Goal: Information Seeking & Learning: Learn about a topic

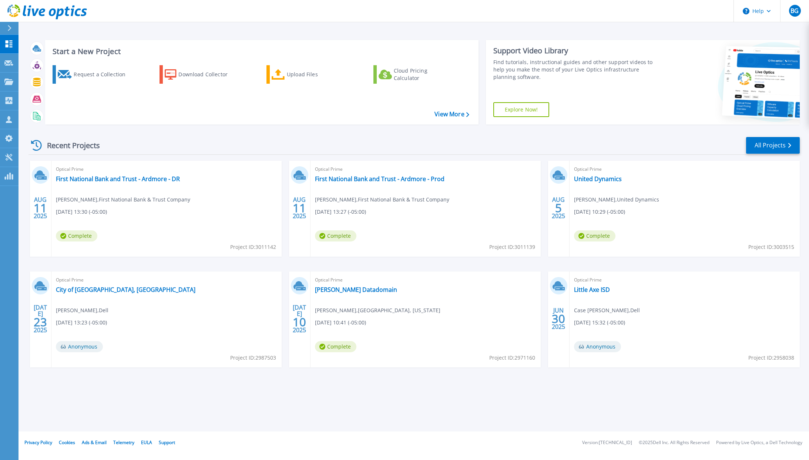
click at [777, 184] on div "Optical Prime United Dynamics JOHN KLASER , United Dynamics 08/05/2025, 10:29 (…" at bounding box center [685, 209] width 230 height 96
click at [381, 179] on link "First National Bank and Trust - Ardmore - Prod" at bounding box center [380, 178] width 130 height 7
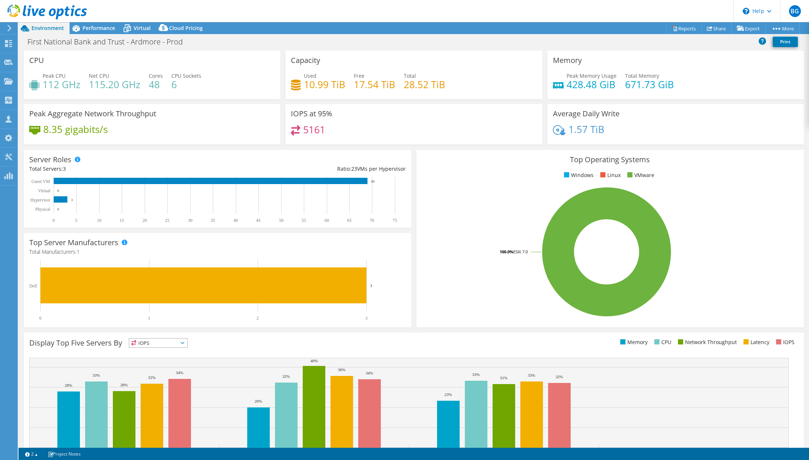
click at [0, 12] on div at bounding box center [43, 12] width 87 height 25
click at [143, 30] on span "Virtual" at bounding box center [142, 27] width 17 height 7
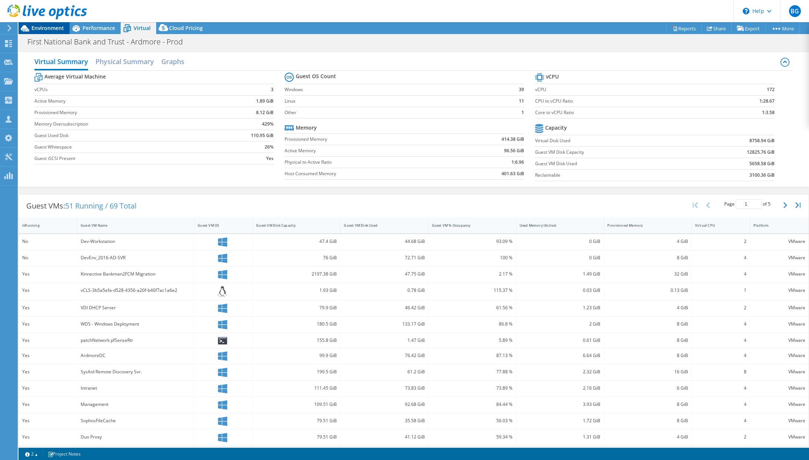
click at [56, 30] on span "Environment" at bounding box center [47, 27] width 33 height 7
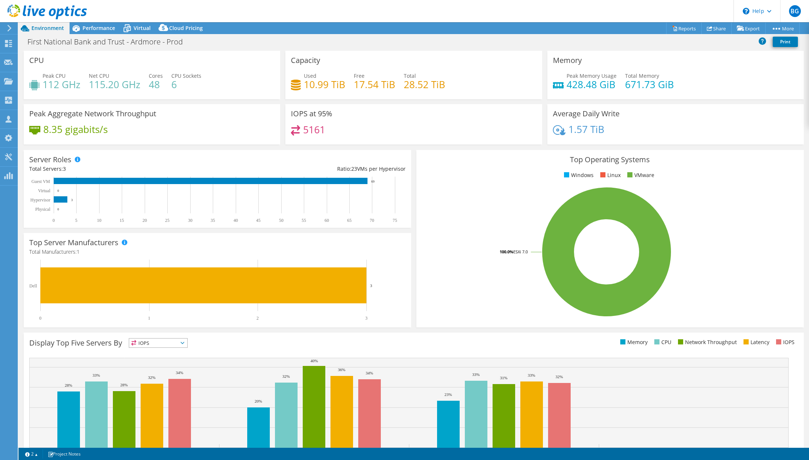
click at [340, 11] on header "BG Partner Team Member [PERSON_NAME] [EMAIL_ADDRESS][DOMAIN_NAME] [PERSON_NAME]…" at bounding box center [404, 11] width 809 height 22
click at [284, 9] on header "BG Partner Team Member [PERSON_NAME] [EMAIL_ADDRESS][DOMAIN_NAME] [PERSON_NAME]…" at bounding box center [404, 11] width 809 height 22
click at [102, 24] on span "Performance" at bounding box center [99, 27] width 33 height 7
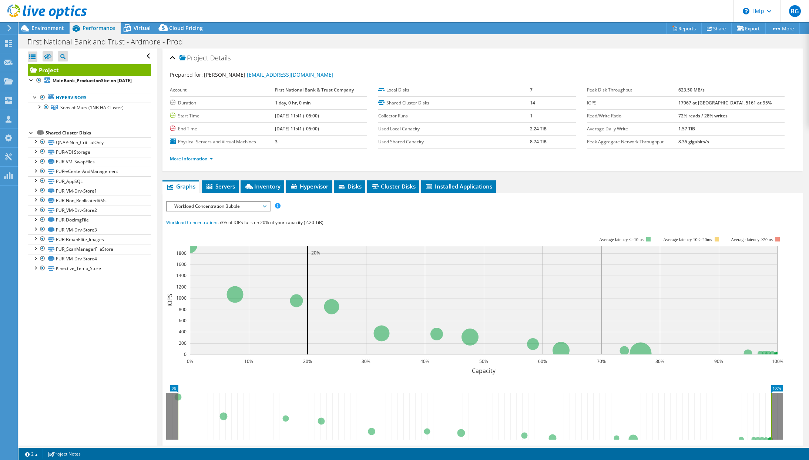
click at [242, 204] on span "Workload Concentration Bubble" at bounding box center [218, 206] width 95 height 9
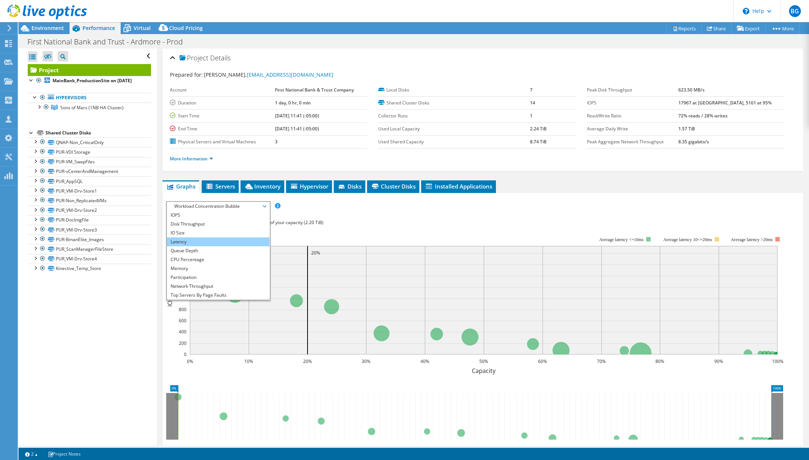
click at [221, 241] on li "Latency" at bounding box center [218, 241] width 103 height 9
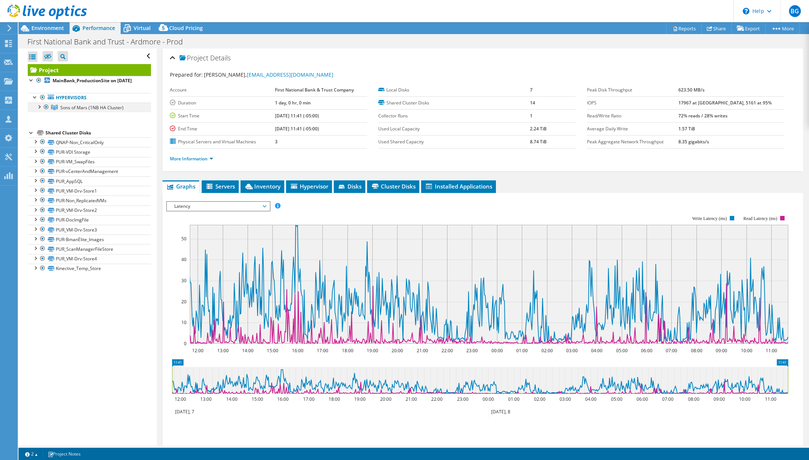
click at [40, 110] on div at bounding box center [38, 106] width 7 height 7
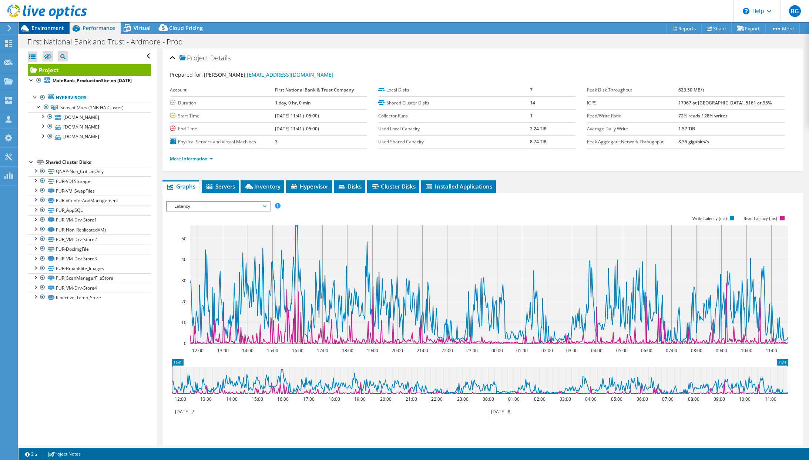
click at [51, 28] on span "Environment" at bounding box center [47, 27] width 33 height 7
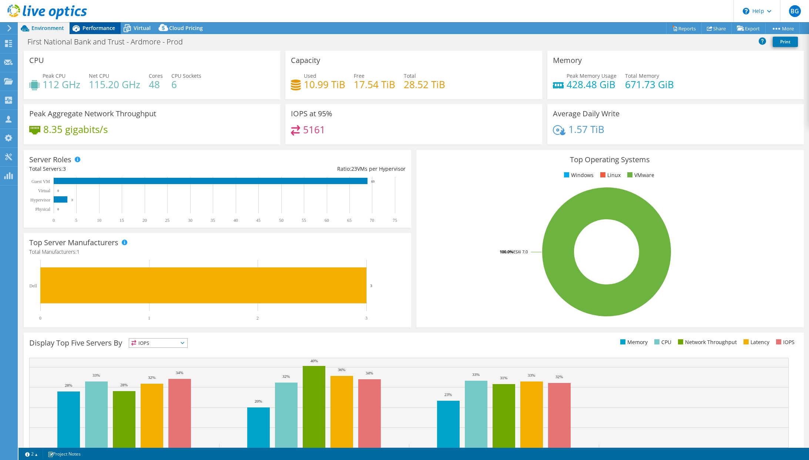
click at [93, 26] on span "Performance" at bounding box center [99, 27] width 33 height 7
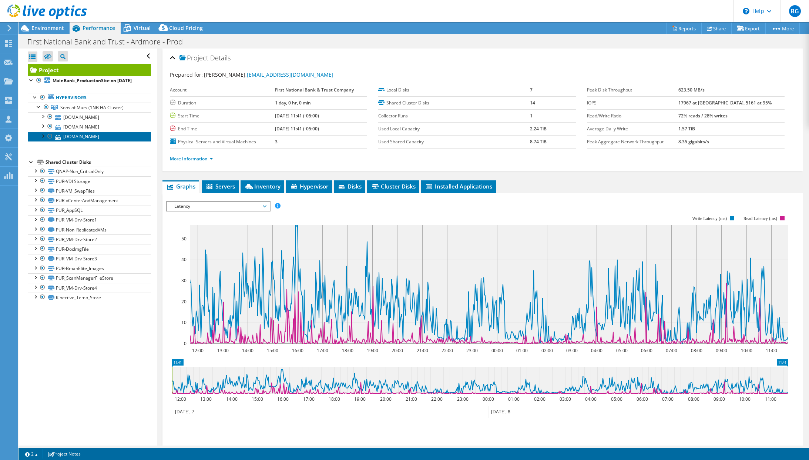
click at [97, 141] on link "[DOMAIN_NAME]" at bounding box center [89, 137] width 123 height 10
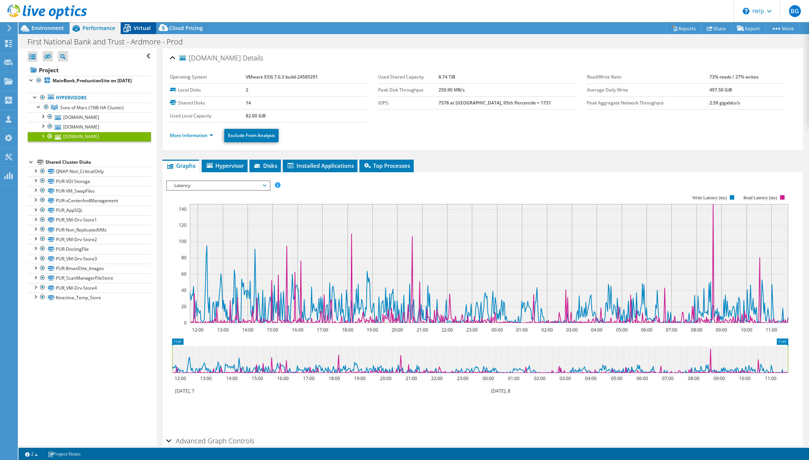
click at [137, 27] on span "Virtual" at bounding box center [142, 27] width 17 height 7
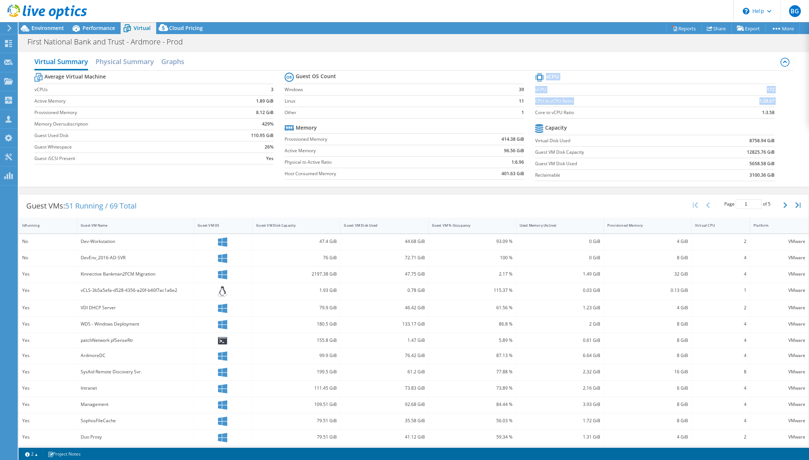
drag, startPoint x: 771, startPoint y: 113, endPoint x: 532, endPoint y: 113, distance: 238.4
click at [535, 113] on section "vCPU vCPU 172 CPU to vCPU Ratio 1:28.67 Core to vCPU Ratio 1:3.58 Capacity Virt…" at bounding box center [660, 128] width 251 height 114
click at [144, 225] on div "Guest VM Name" at bounding box center [131, 225] width 101 height 5
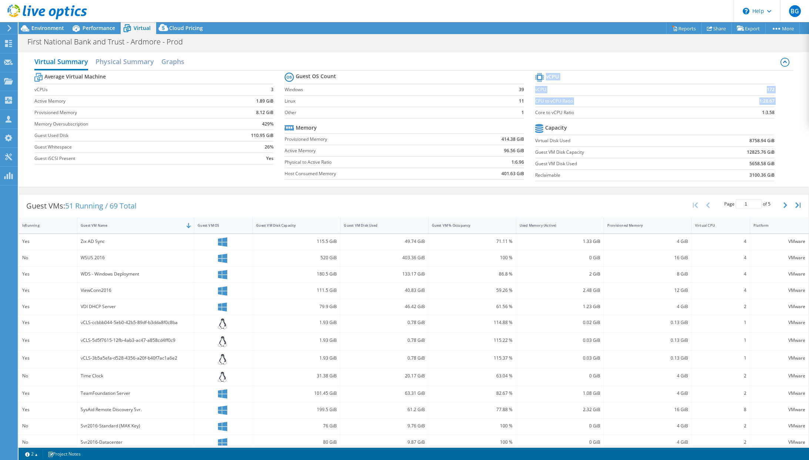
click at [122, 225] on div "Guest VM Name" at bounding box center [131, 225] width 101 height 5
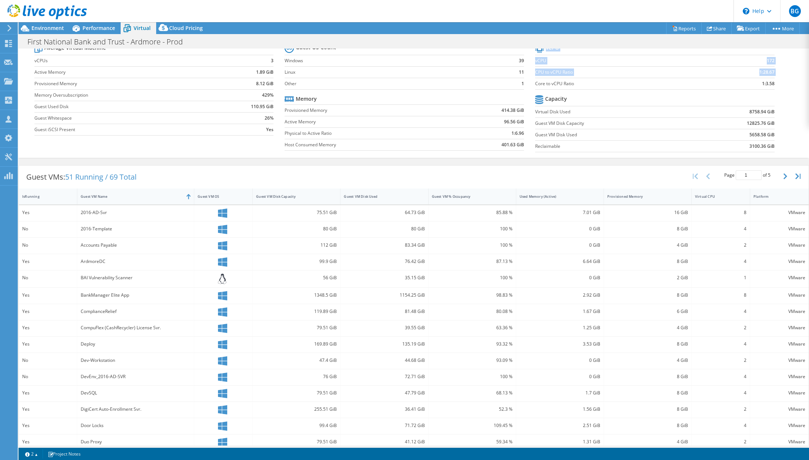
scroll to position [38, 0]
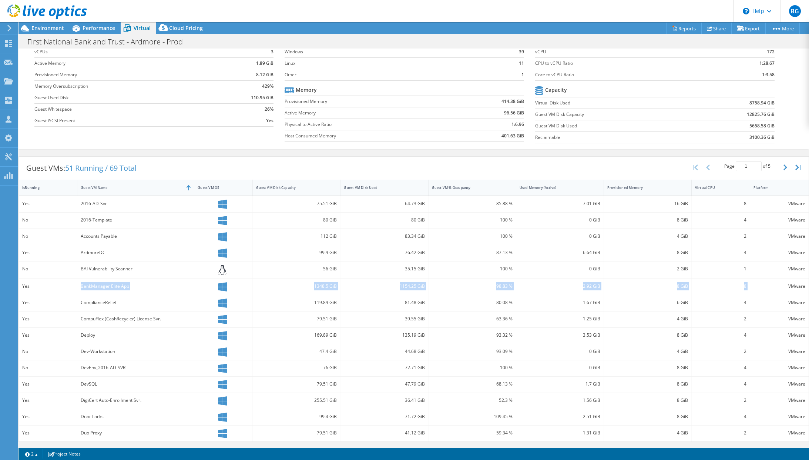
drag, startPoint x: 81, startPoint y: 287, endPoint x: 753, endPoint y: 286, distance: 672.6
click at [753, 286] on div "Yes BankManager Elite App 1348.5 GiB 1154.25 GiB 98.83 % 2.92 GiB 8 GiB 8 VMware" at bounding box center [414, 287] width 790 height 16
click at [452, 166] on div "Guest VMs: 51 Running / 69 Total Page 1 of 5 5 rows 10 rows 20 rows 25 rows 50 …" at bounding box center [414, 168] width 790 height 23
click at [780, 167] on button "button" at bounding box center [786, 167] width 13 height 14
type input "2"
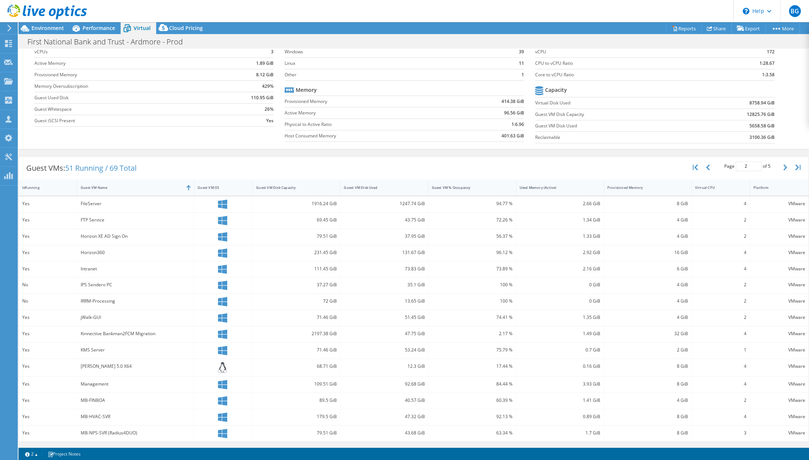
click at [22, 7] on icon at bounding box center [47, 11] width 80 height 15
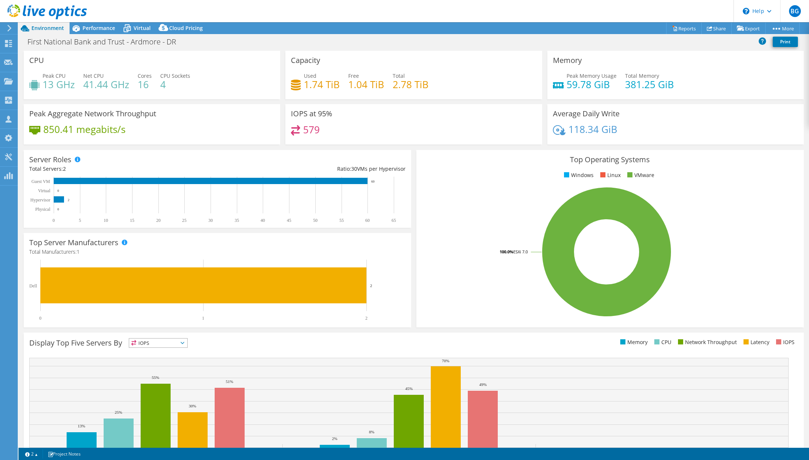
select select "USD"
click at [138, 30] on span "Virtual" at bounding box center [142, 27] width 17 height 7
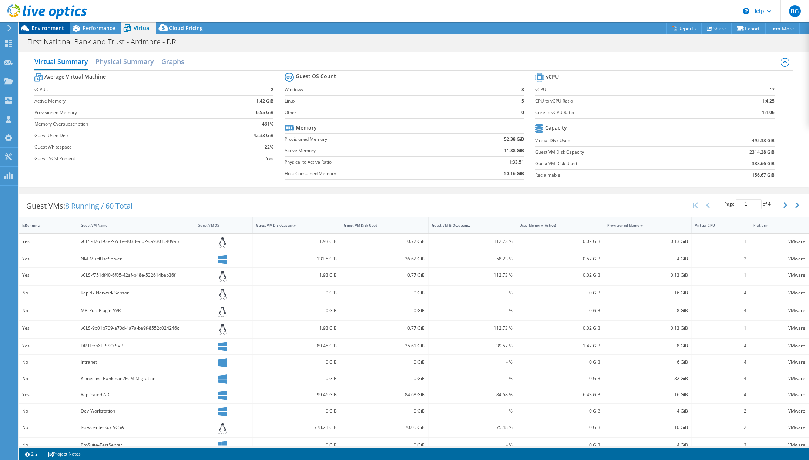
click at [47, 27] on span "Environment" at bounding box center [47, 27] width 33 height 7
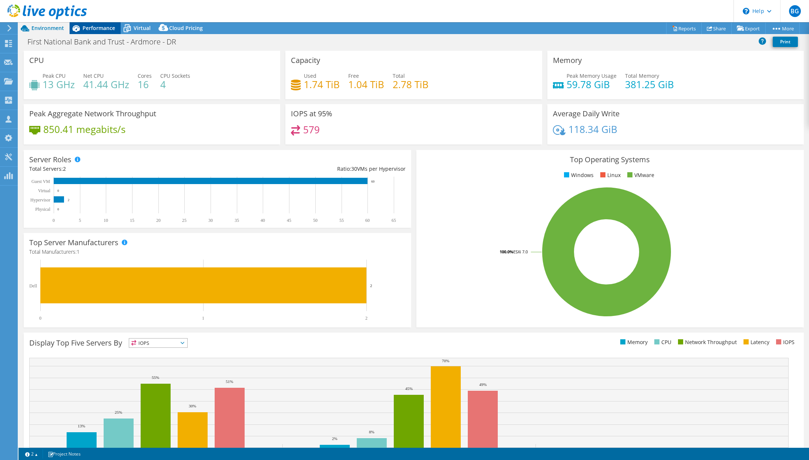
click at [101, 26] on span "Performance" at bounding box center [99, 27] width 33 height 7
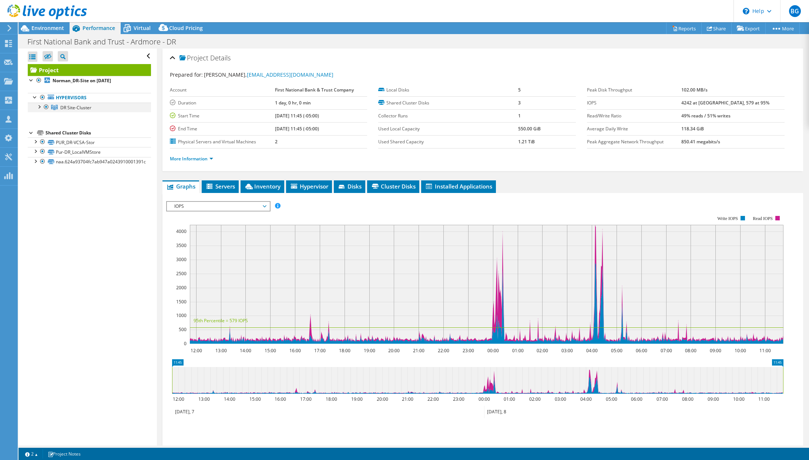
click at [38, 106] on div at bounding box center [38, 106] width 7 height 7
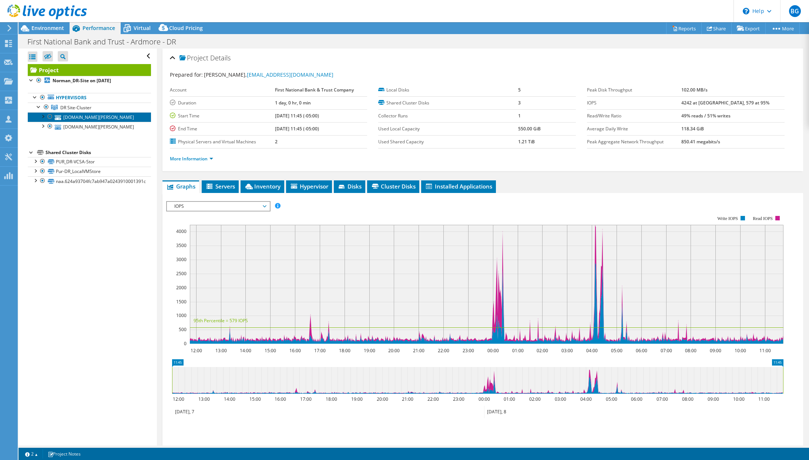
click at [86, 119] on link "dr-esxhost-2.1nb.com" at bounding box center [89, 117] width 123 height 10
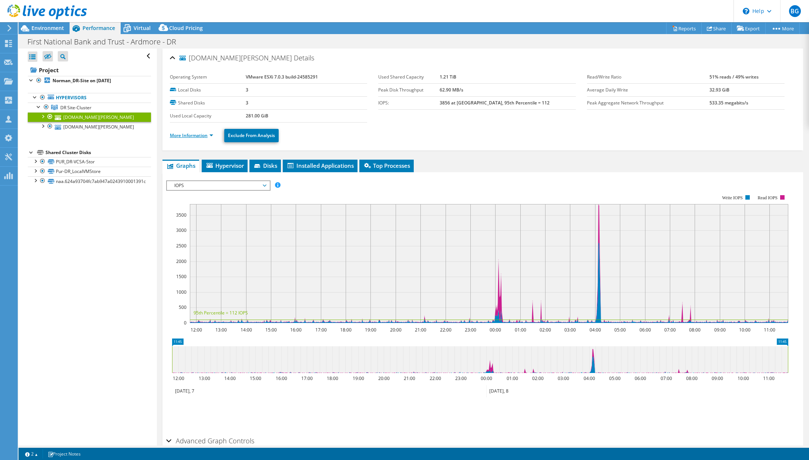
click at [208, 136] on link "More Information" at bounding box center [191, 135] width 43 height 6
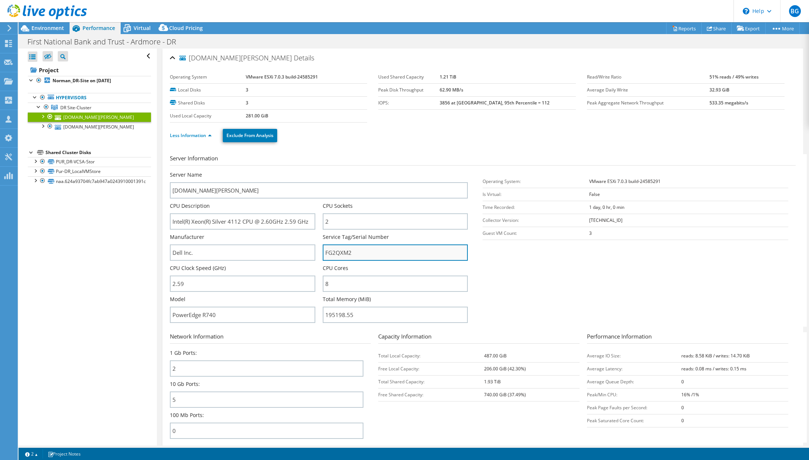
click at [339, 249] on input "FG2QXM2" at bounding box center [395, 252] width 145 height 16
click at [333, 148] on div "Server Information Server Name dr-esxhost-2.1nb.com CPU Description Intel(R) Xe…" at bounding box center [483, 316] width 626 height 336
click at [48, 30] on span "Environment" at bounding box center [47, 27] width 33 height 7
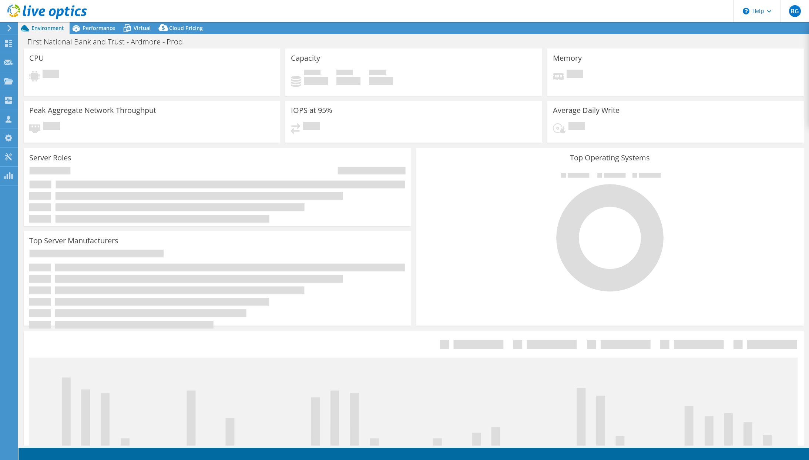
select select
select select "USD"
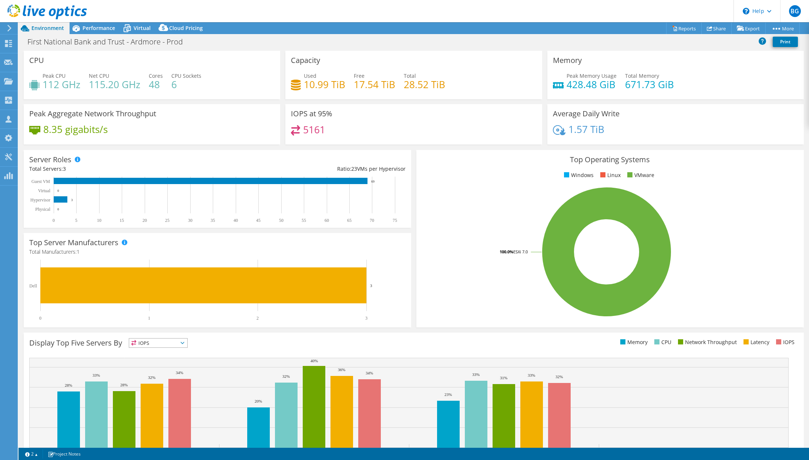
click at [319, 14] on header "BG Partner Team Member [PERSON_NAME] [EMAIL_ADDRESS][DOMAIN_NAME] [PERSON_NAME]…" at bounding box center [404, 11] width 809 height 22
click at [144, 33] on div "Virtual" at bounding box center [139, 28] width 36 height 12
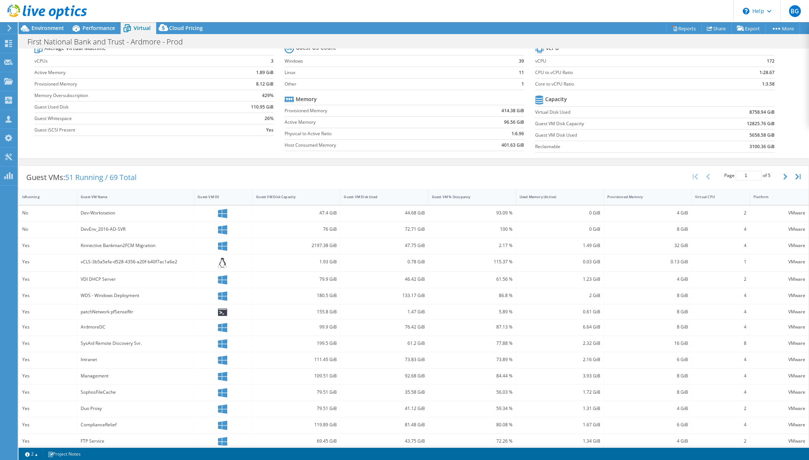
scroll to position [37, 0]
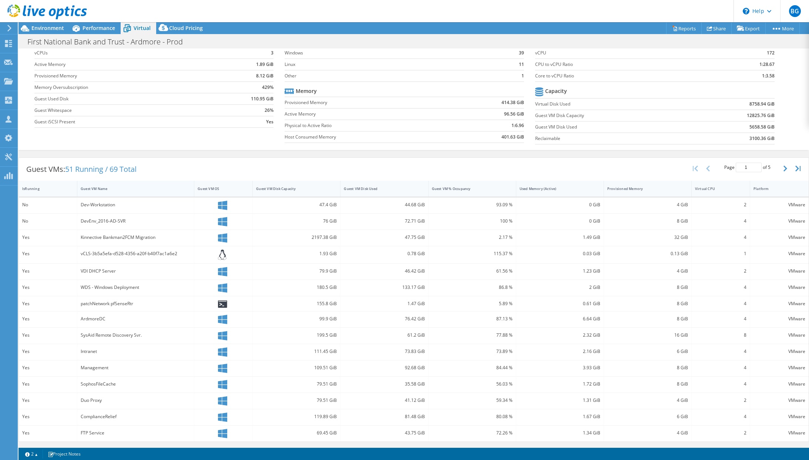
click at [143, 188] on div "Guest VM Name" at bounding box center [131, 188] width 101 height 5
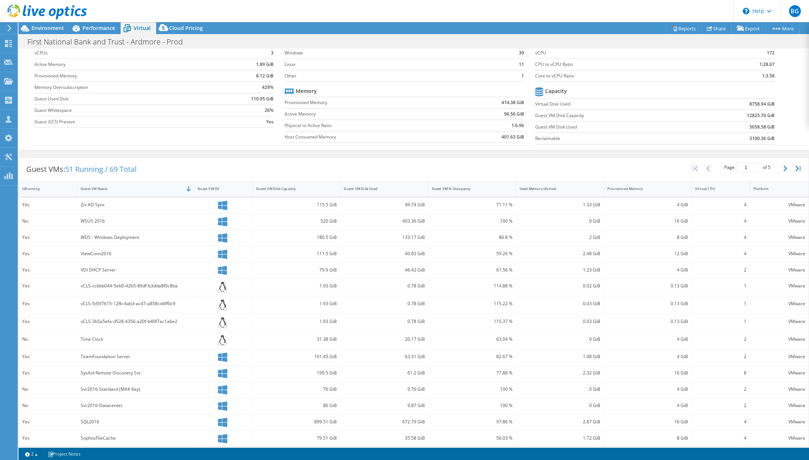
click at [143, 188] on div "Guest VM Name" at bounding box center [131, 188] width 101 height 5
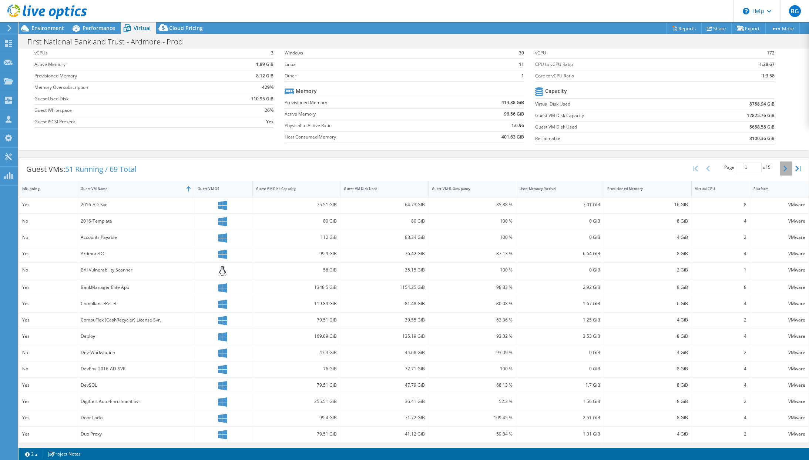
click at [784, 170] on icon "button" at bounding box center [786, 168] width 4 height 6
type input "2"
